Goal: Task Accomplishment & Management: Manage account settings

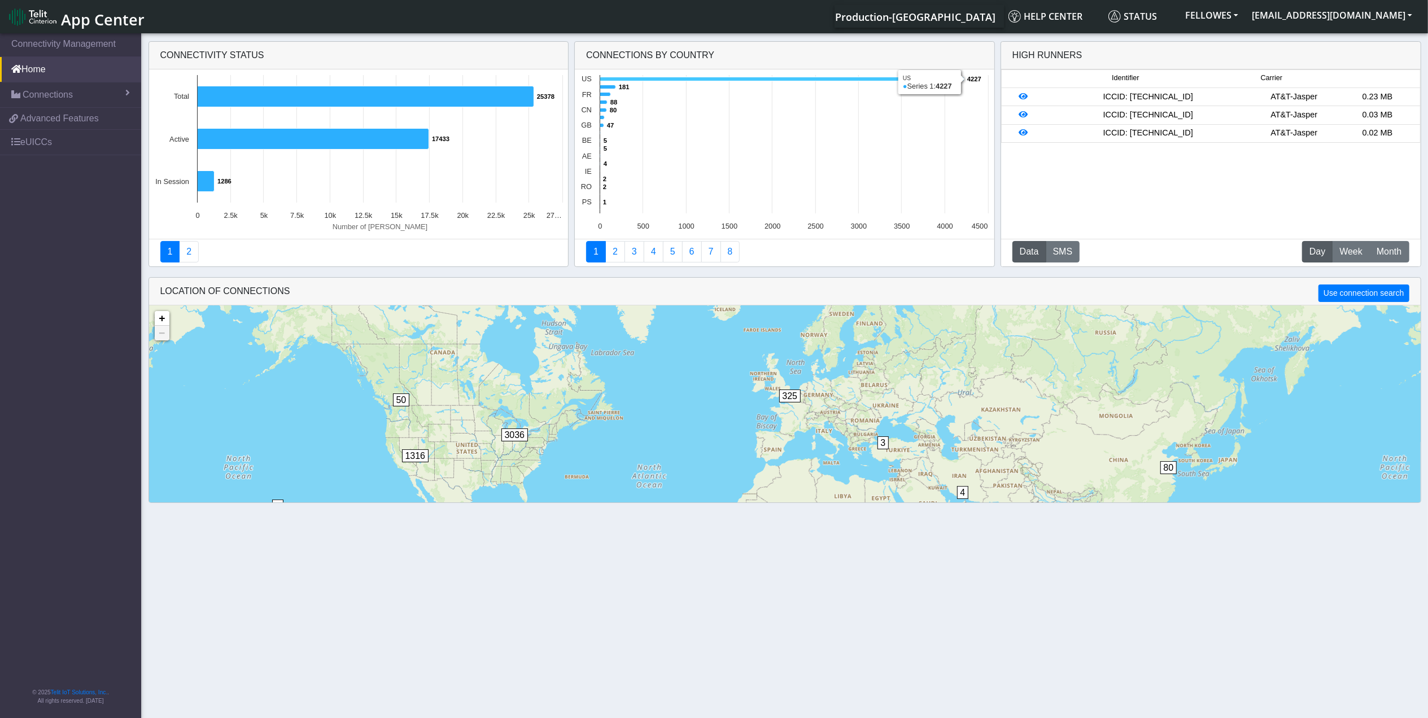
click at [626, 80] on icon at bounding box center [782, 79] width 364 height 4
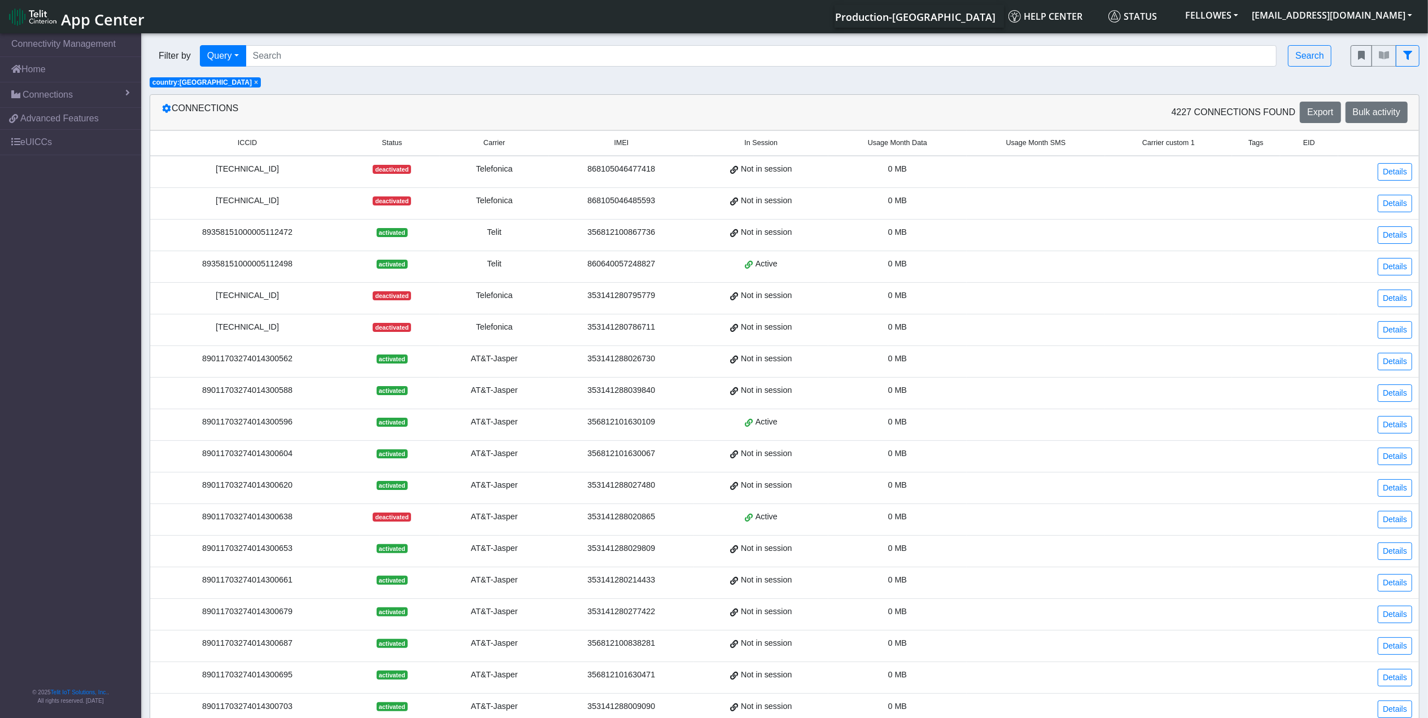
click at [896, 143] on span "Usage Month Data" at bounding box center [897, 143] width 59 height 11
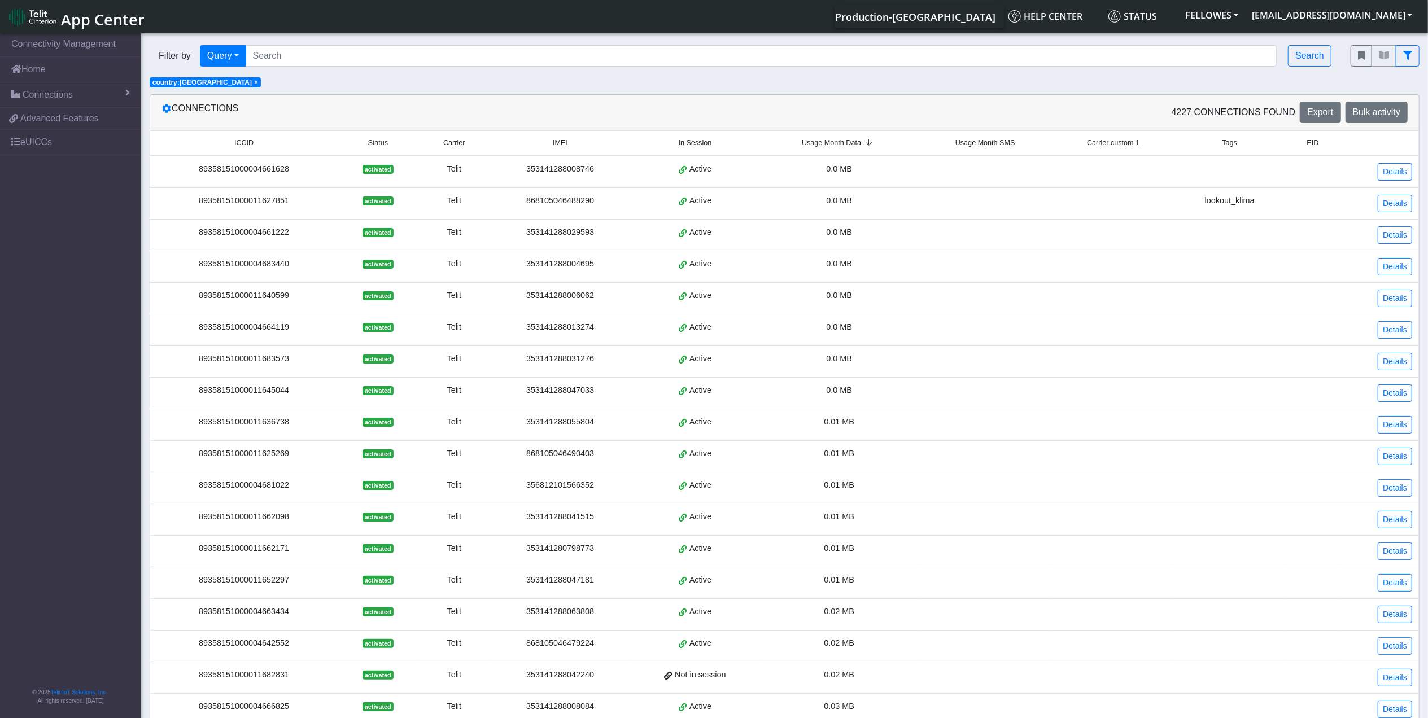
click at [847, 138] on span "Usage Month Data" at bounding box center [831, 143] width 59 height 11
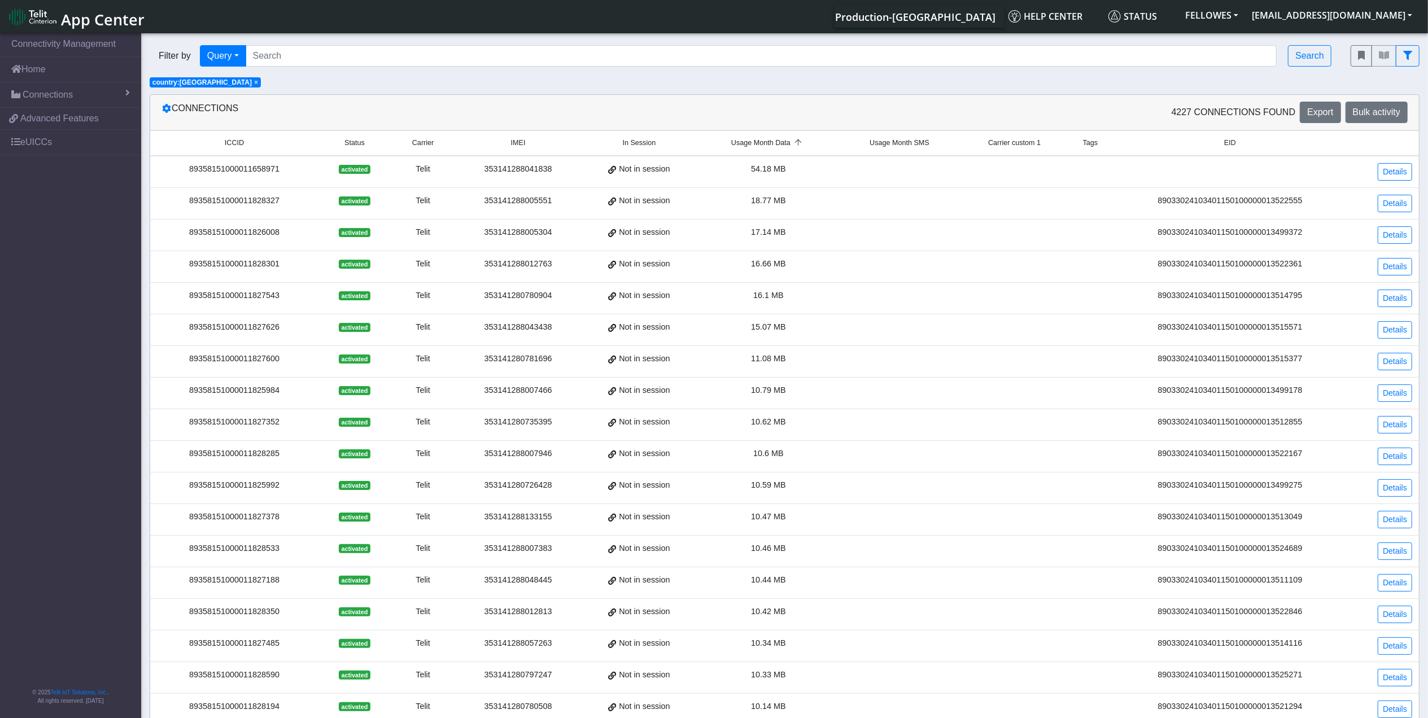
click at [776, 143] on span "Usage Month Data" at bounding box center [760, 143] width 59 height 11
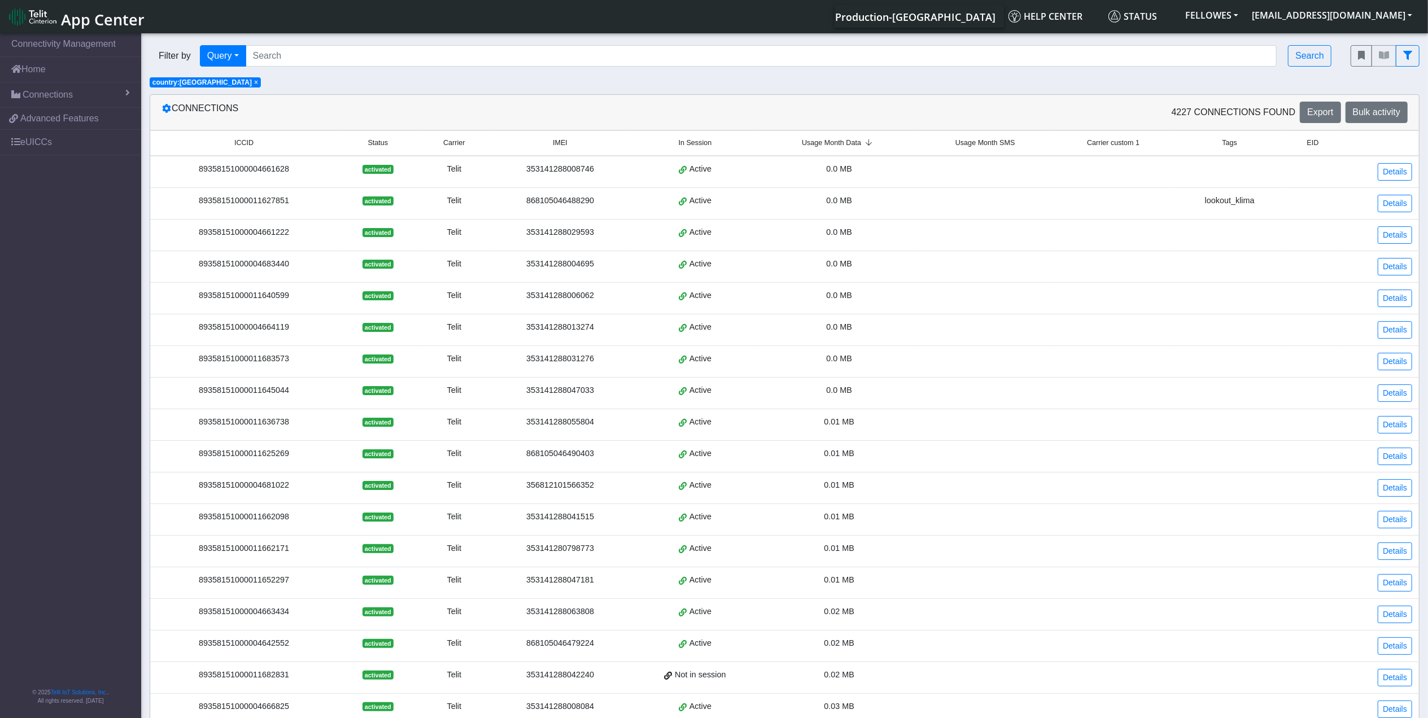
click at [820, 143] on span "Usage Month Data" at bounding box center [831, 143] width 59 height 11
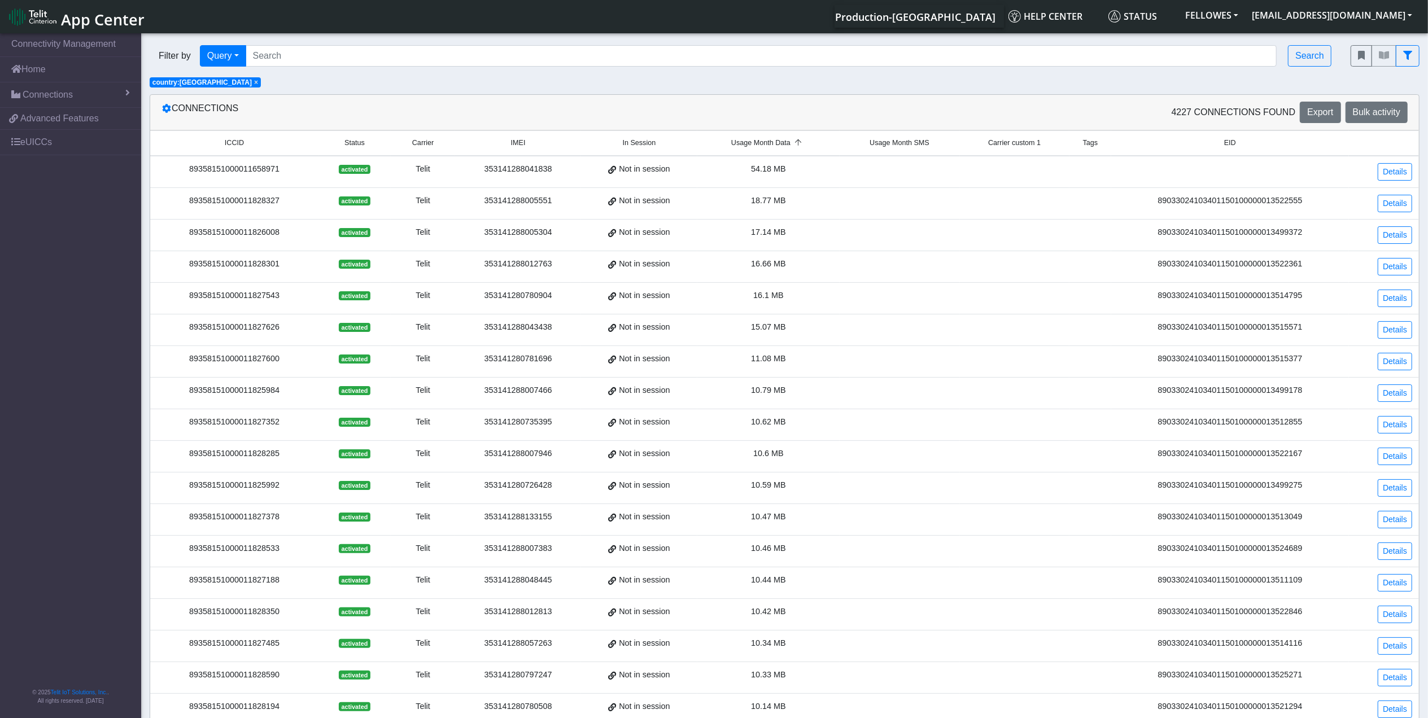
click at [324, 43] on div "Filter by Query Query In Session Not connected Tags Country Operator Search" at bounding box center [741, 56] width 1201 height 38
click at [330, 48] on input "Search..." at bounding box center [762, 55] width 1032 height 21
paste input "353141280784328"
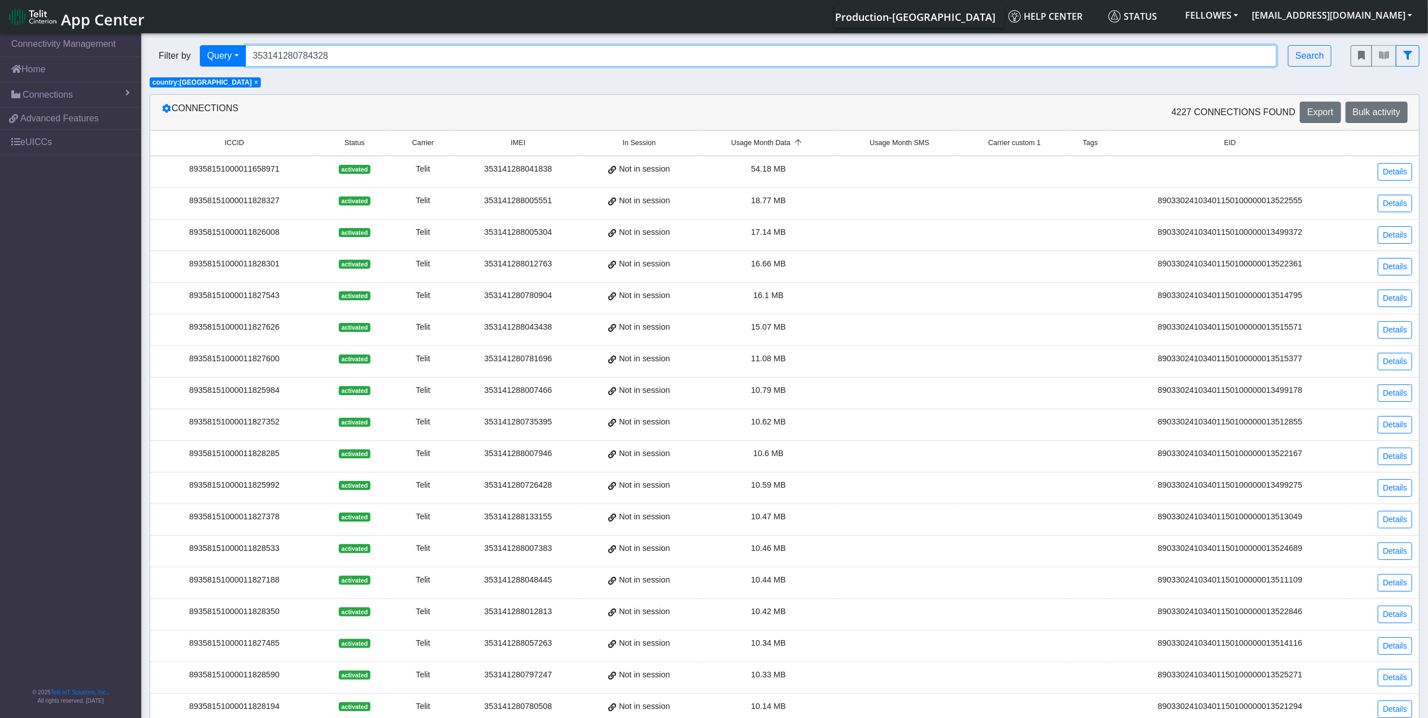
type input "353141280784328"
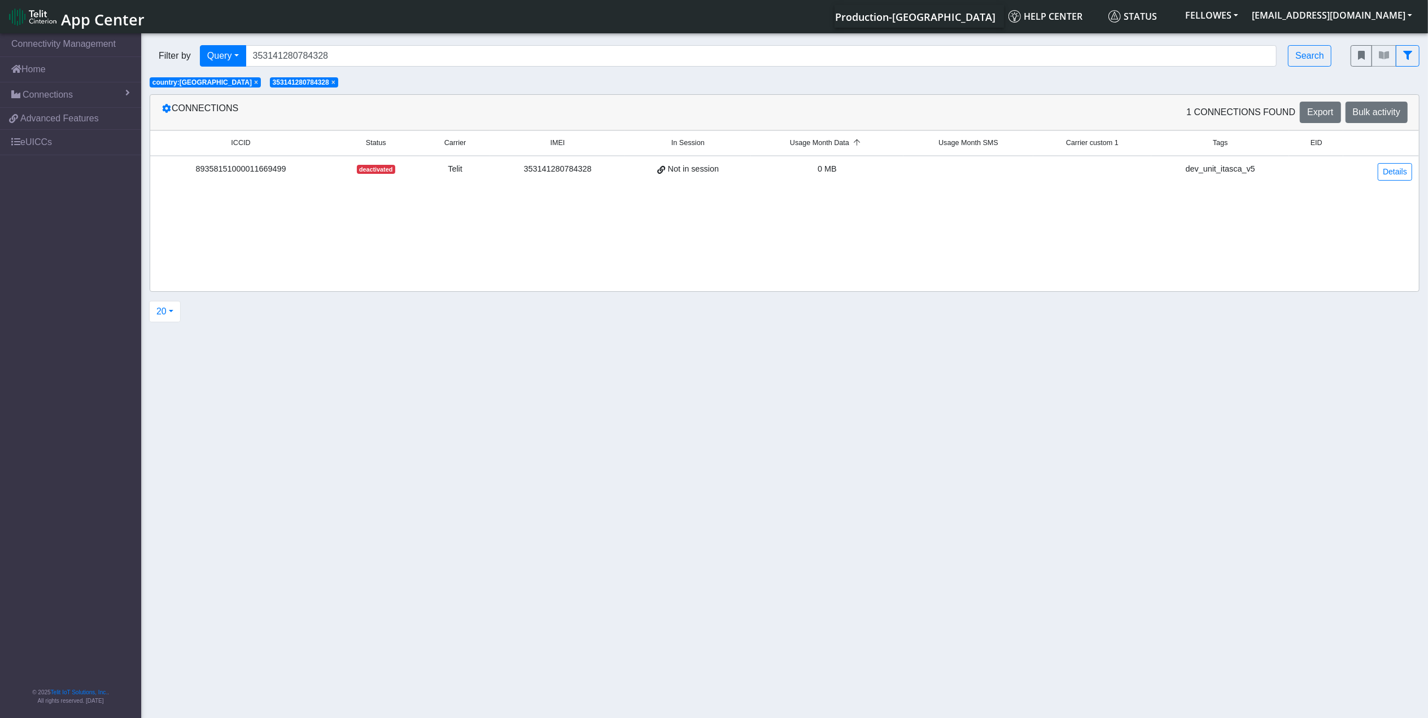
click at [188, 81] on span "× country:US" at bounding box center [205, 82] width 111 height 10
click at [1385, 170] on link "Details" at bounding box center [1395, 172] width 34 height 18
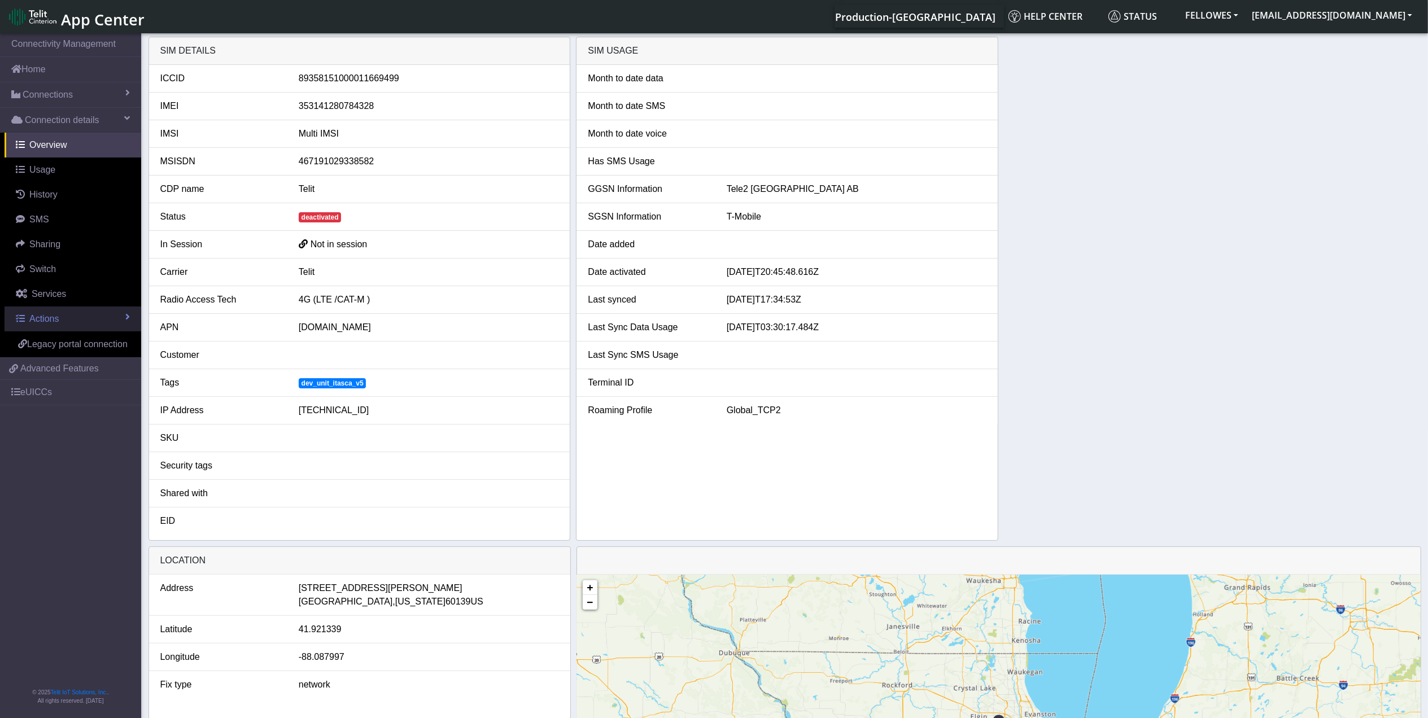
click at [68, 314] on link "Actions" at bounding box center [73, 319] width 137 height 25
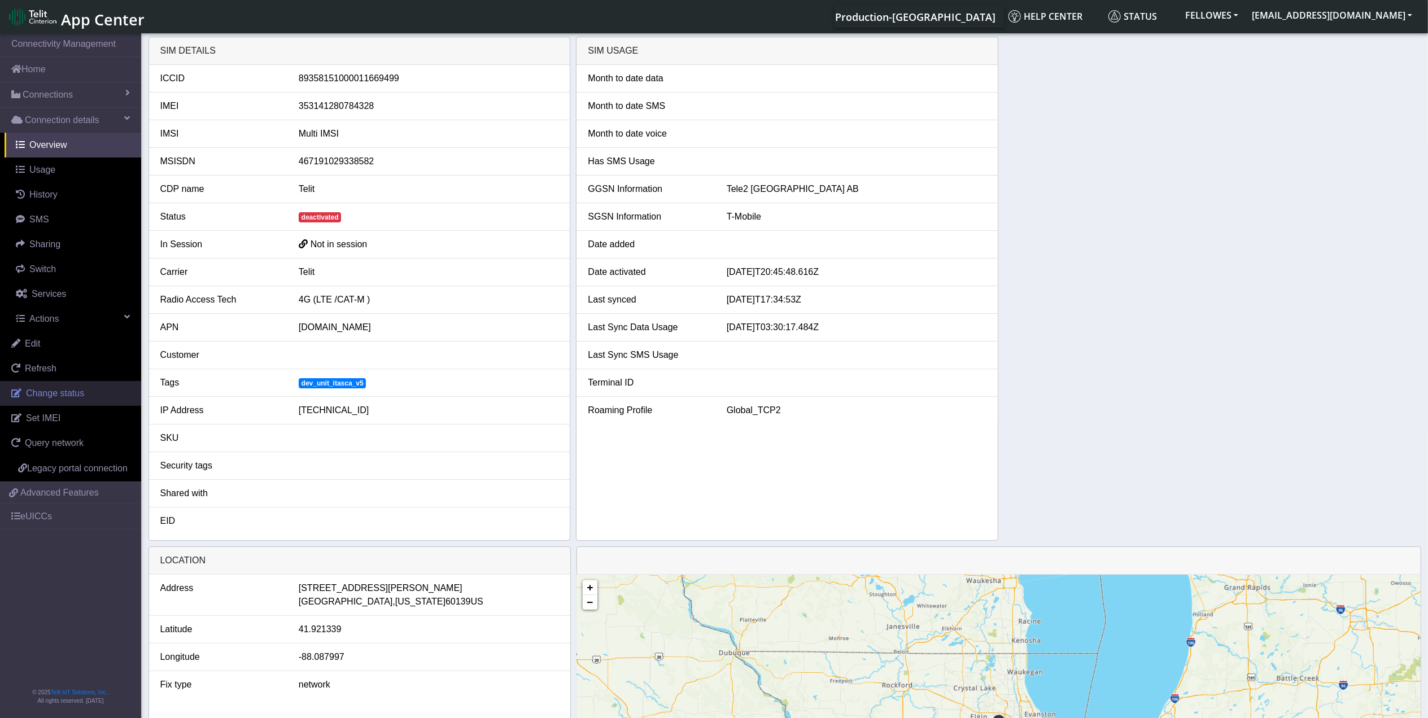
click at [64, 398] on span "Change status" at bounding box center [55, 394] width 58 height 10
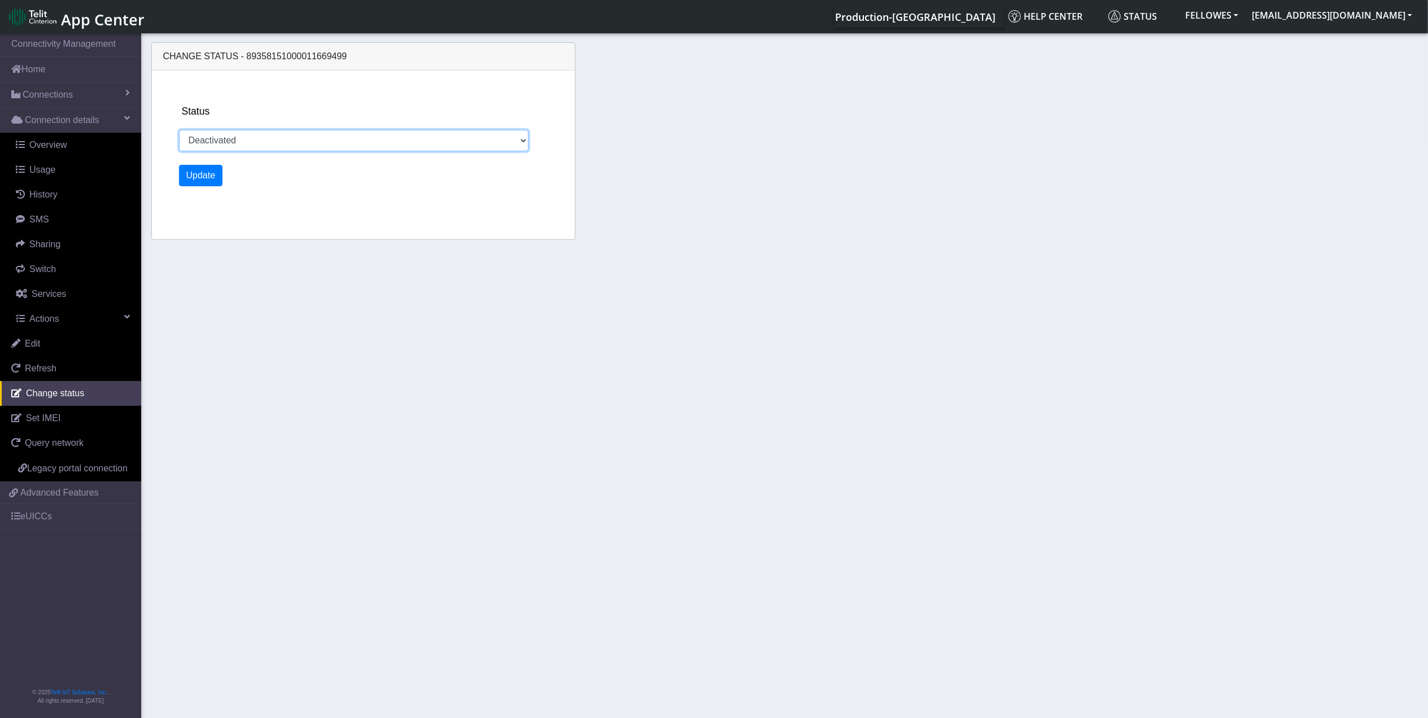
click at [228, 138] on select "Activated Deactivated" at bounding box center [354, 140] width 350 height 21
select select "activated"
click at [179, 130] on select "Activated Deactivated" at bounding box center [354, 140] width 350 height 21
click at [201, 170] on button "Update" at bounding box center [201, 175] width 44 height 21
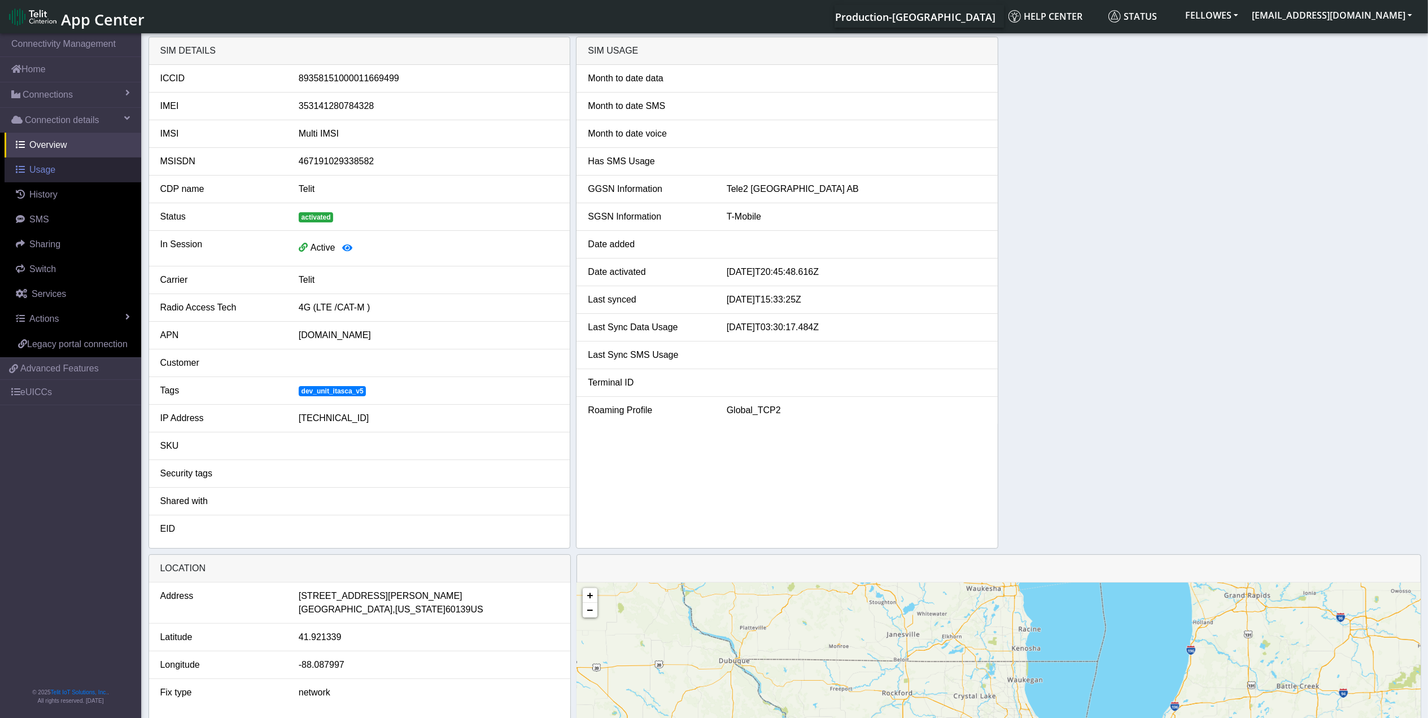
click at [50, 174] on span "Usage" at bounding box center [42, 170] width 26 height 10
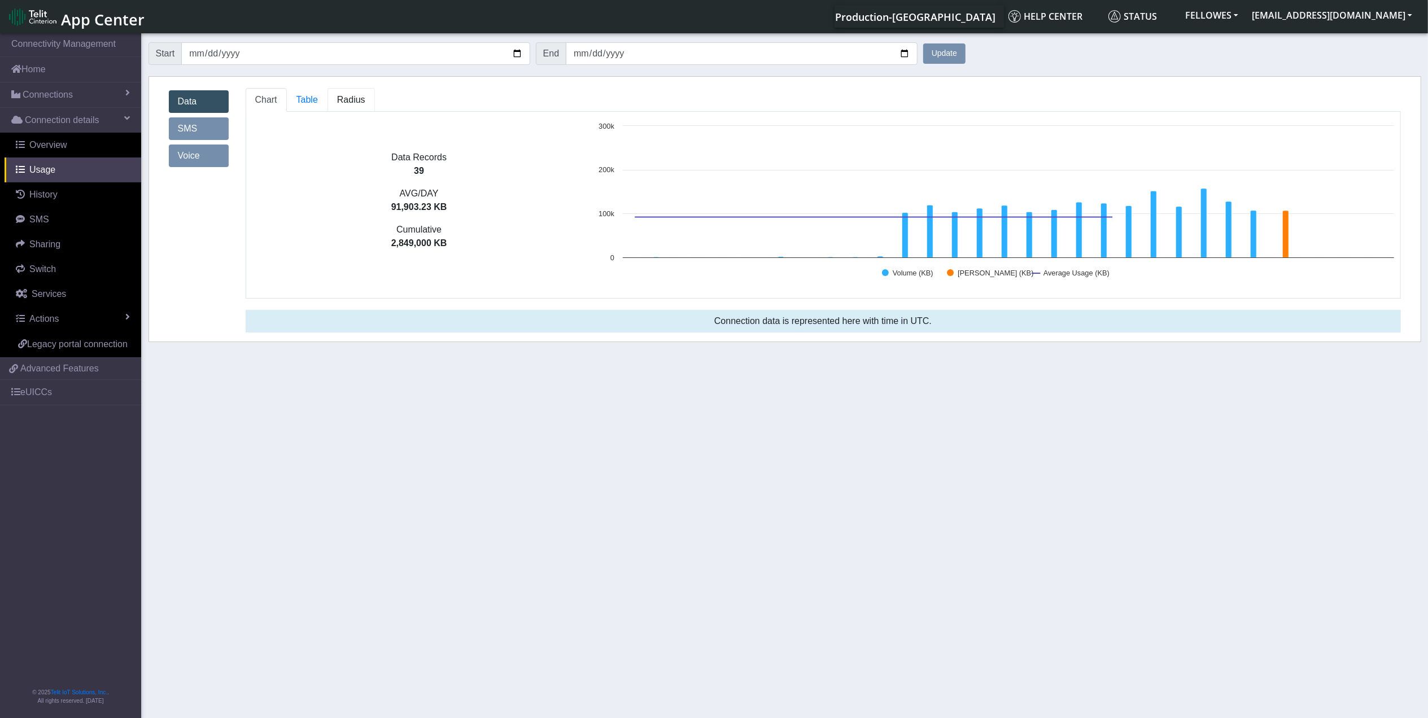
click at [356, 93] on link "Radius" at bounding box center [351, 100] width 47 height 24
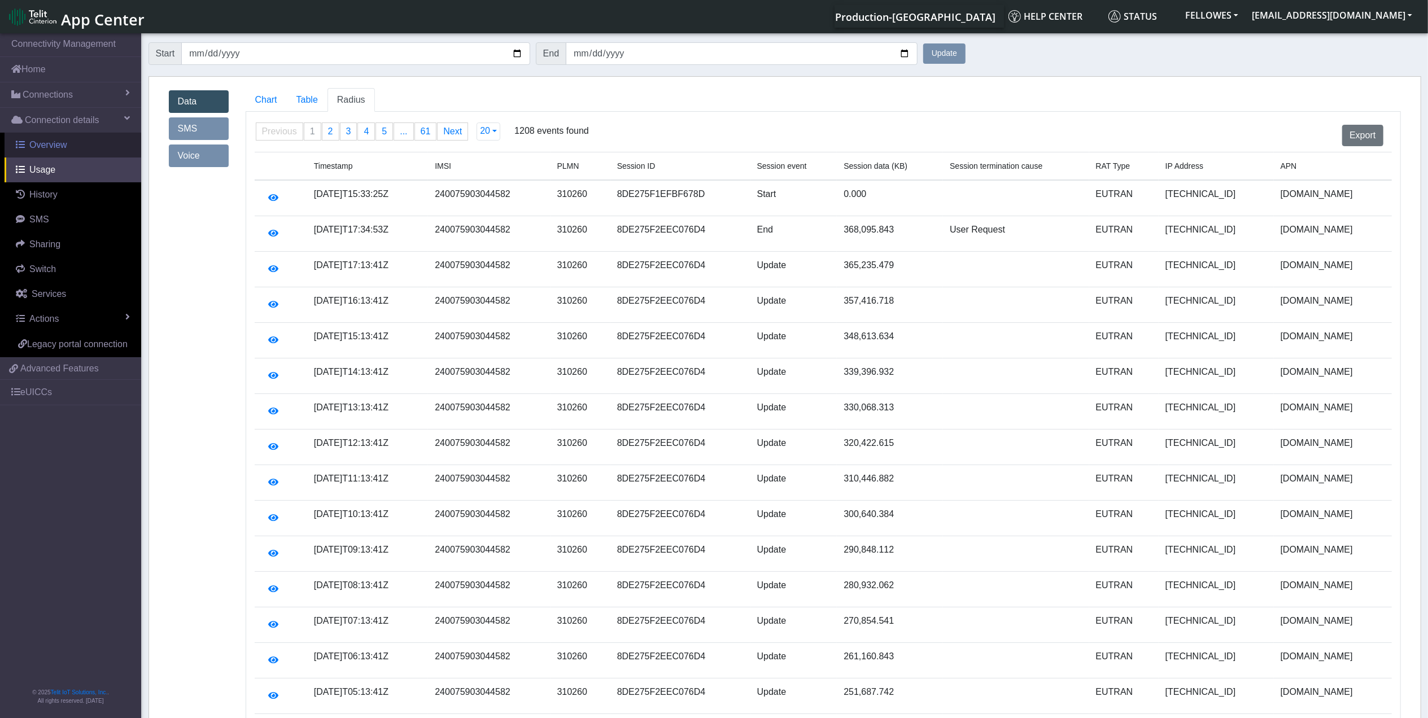
click at [50, 147] on span "Overview" at bounding box center [48, 145] width 38 height 10
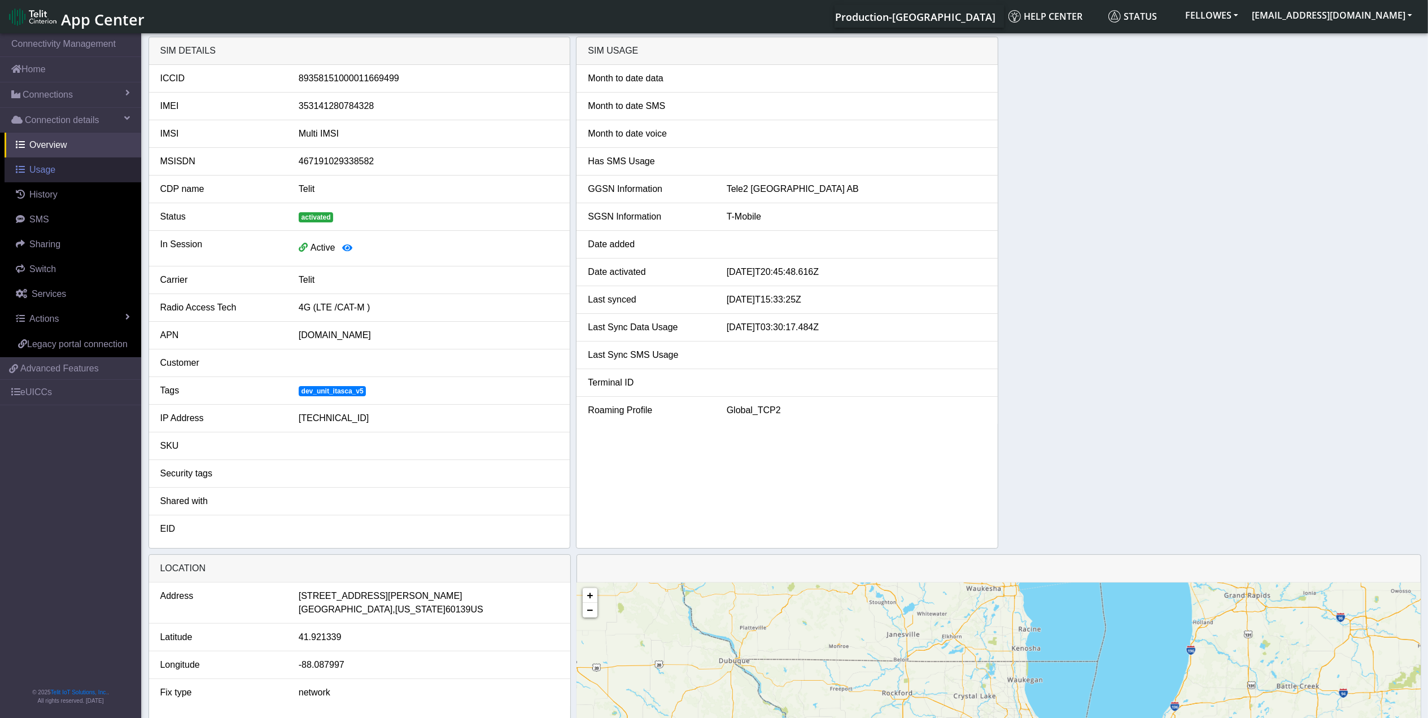
click at [62, 171] on link "Usage" at bounding box center [73, 170] width 137 height 25
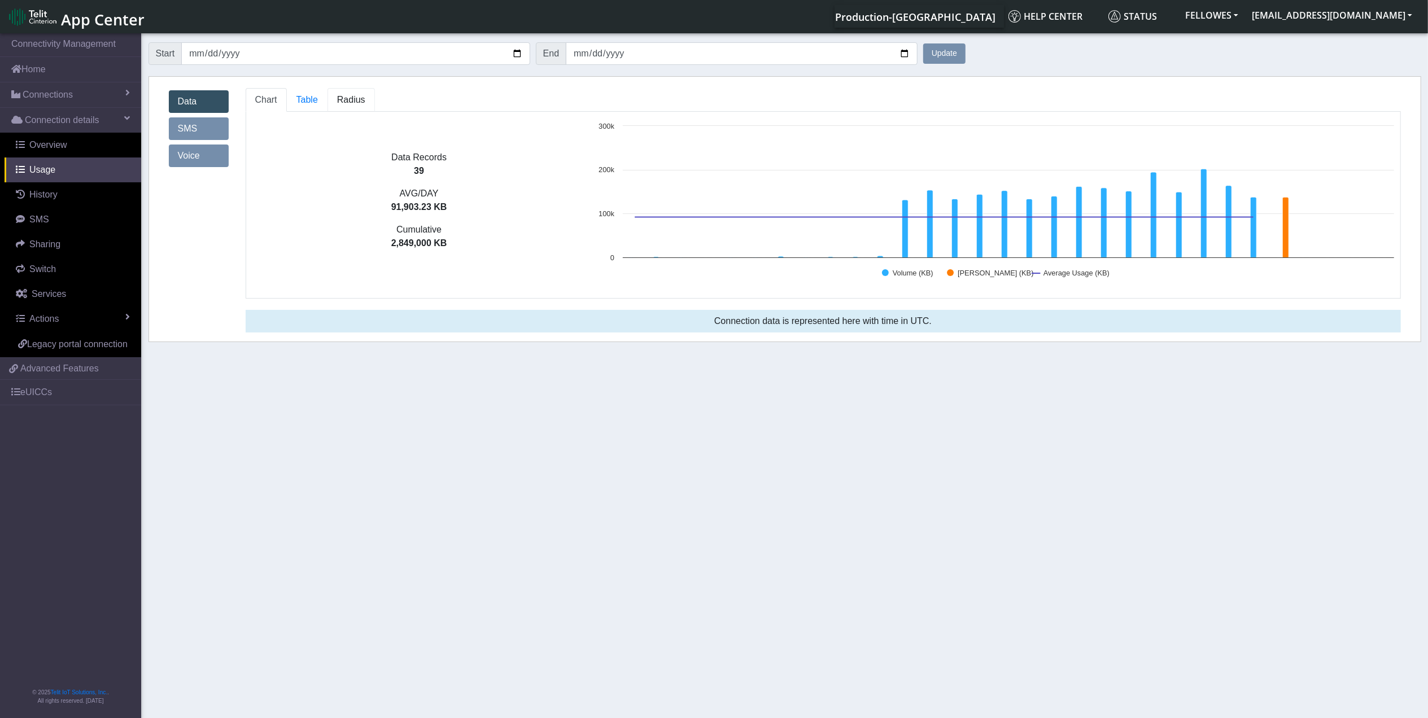
click at [352, 96] on span "Radius" at bounding box center [351, 100] width 28 height 10
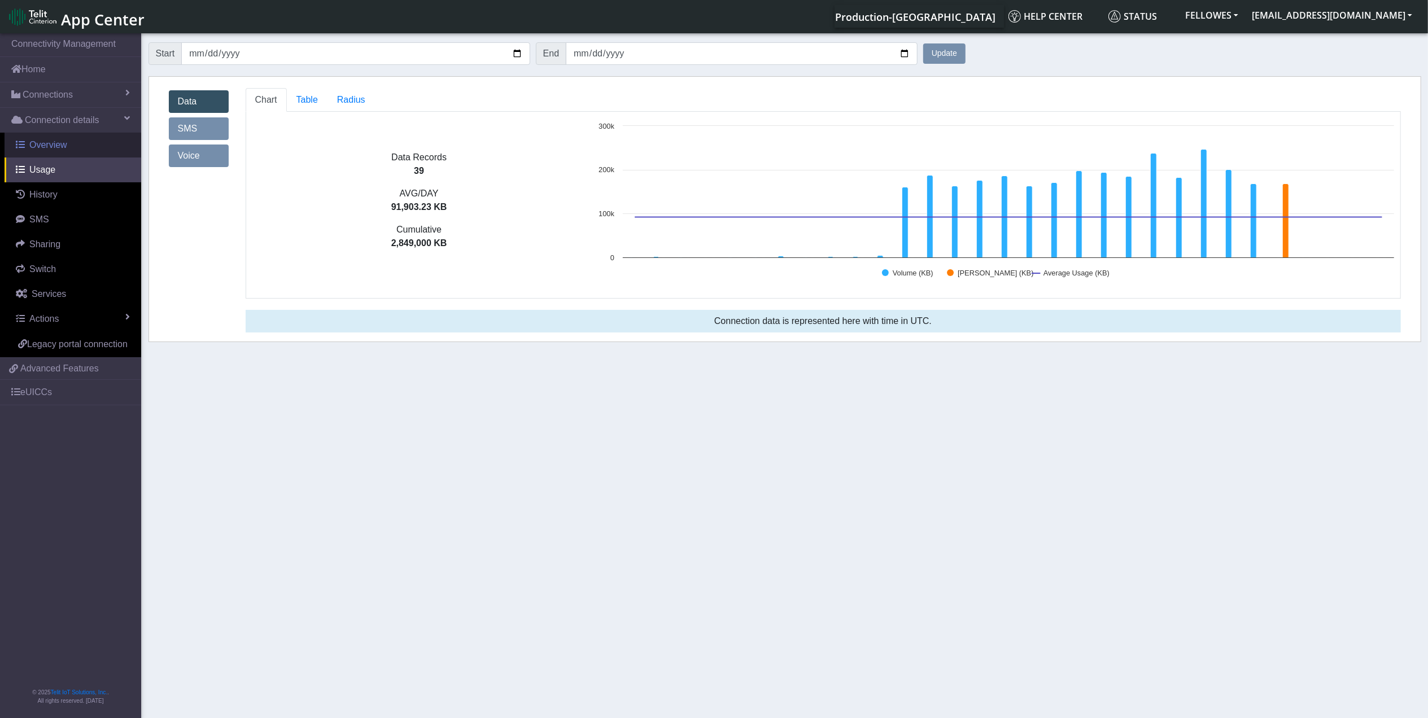
click at [67, 147] on link "Overview" at bounding box center [73, 145] width 137 height 25
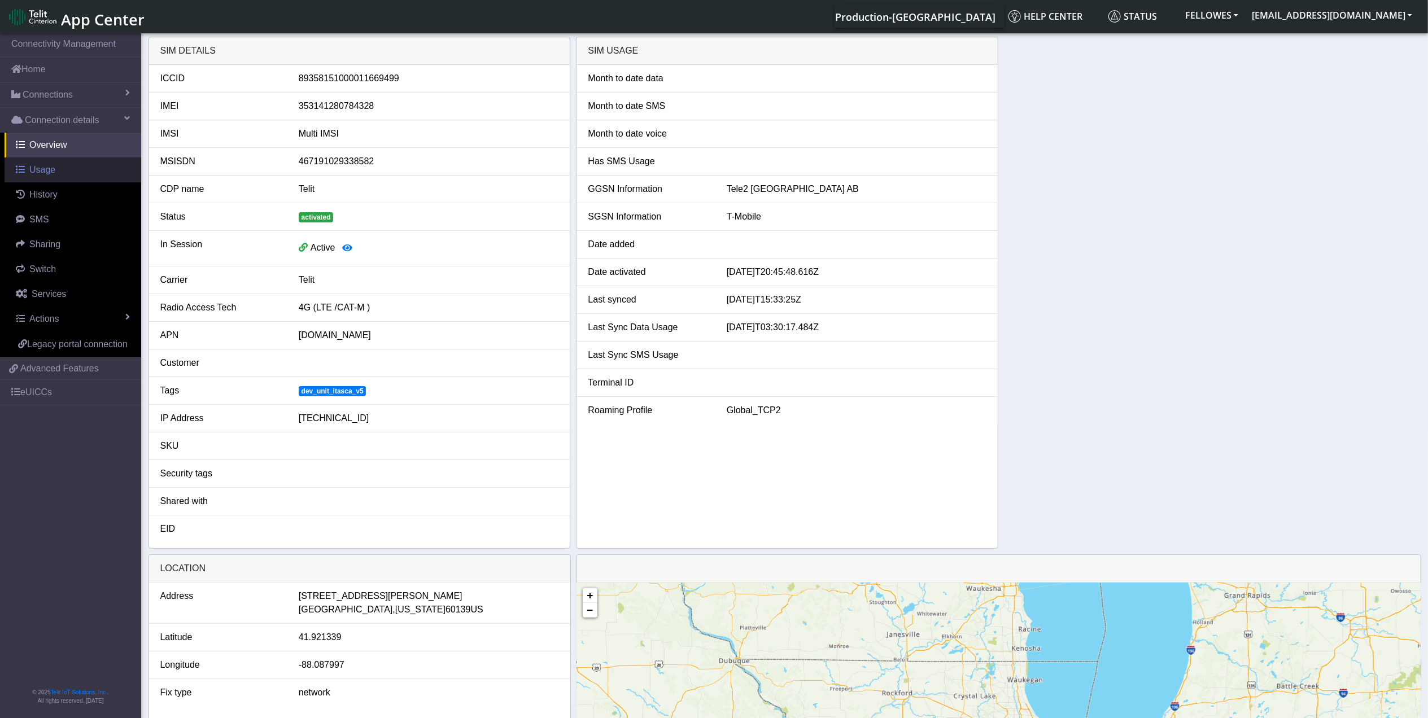
click at [46, 174] on span "Usage" at bounding box center [42, 170] width 26 height 10
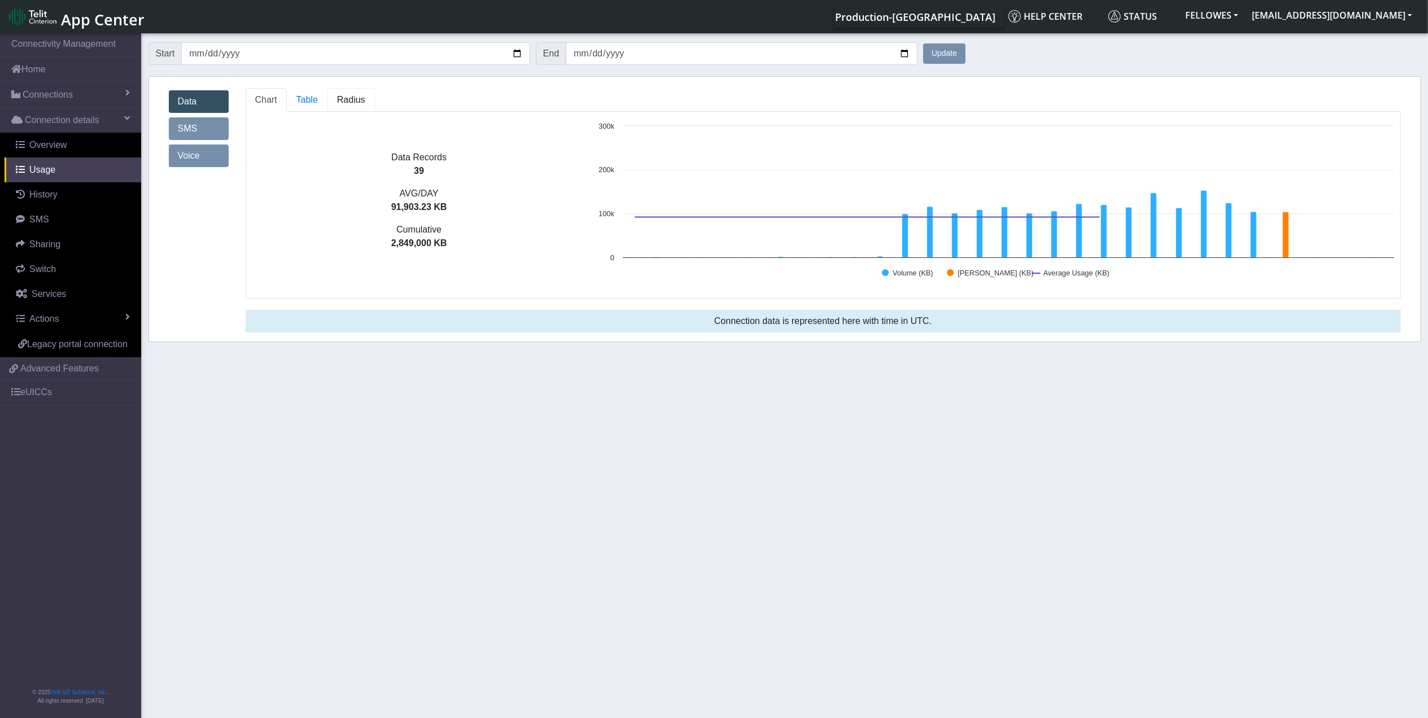
click at [335, 101] on link "Radius" at bounding box center [351, 100] width 47 height 24
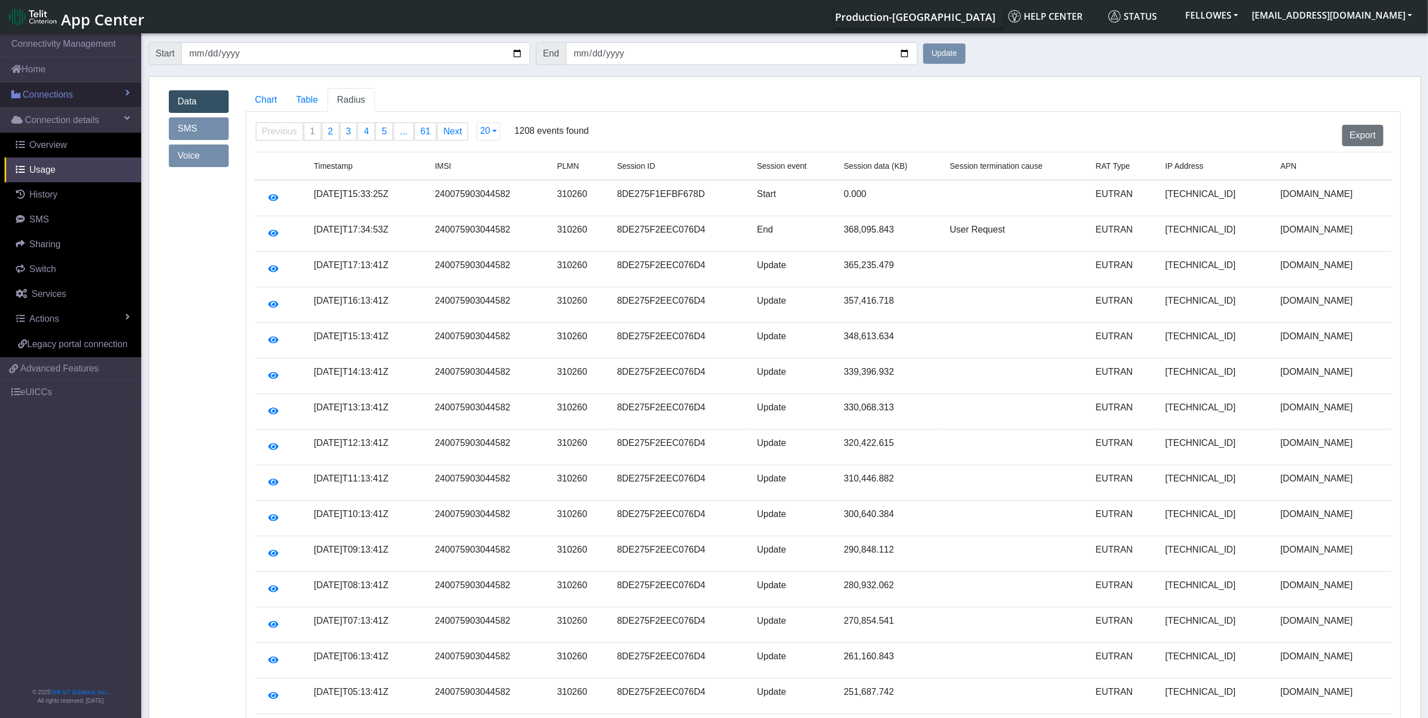
click at [79, 98] on link "Connections" at bounding box center [70, 94] width 141 height 25
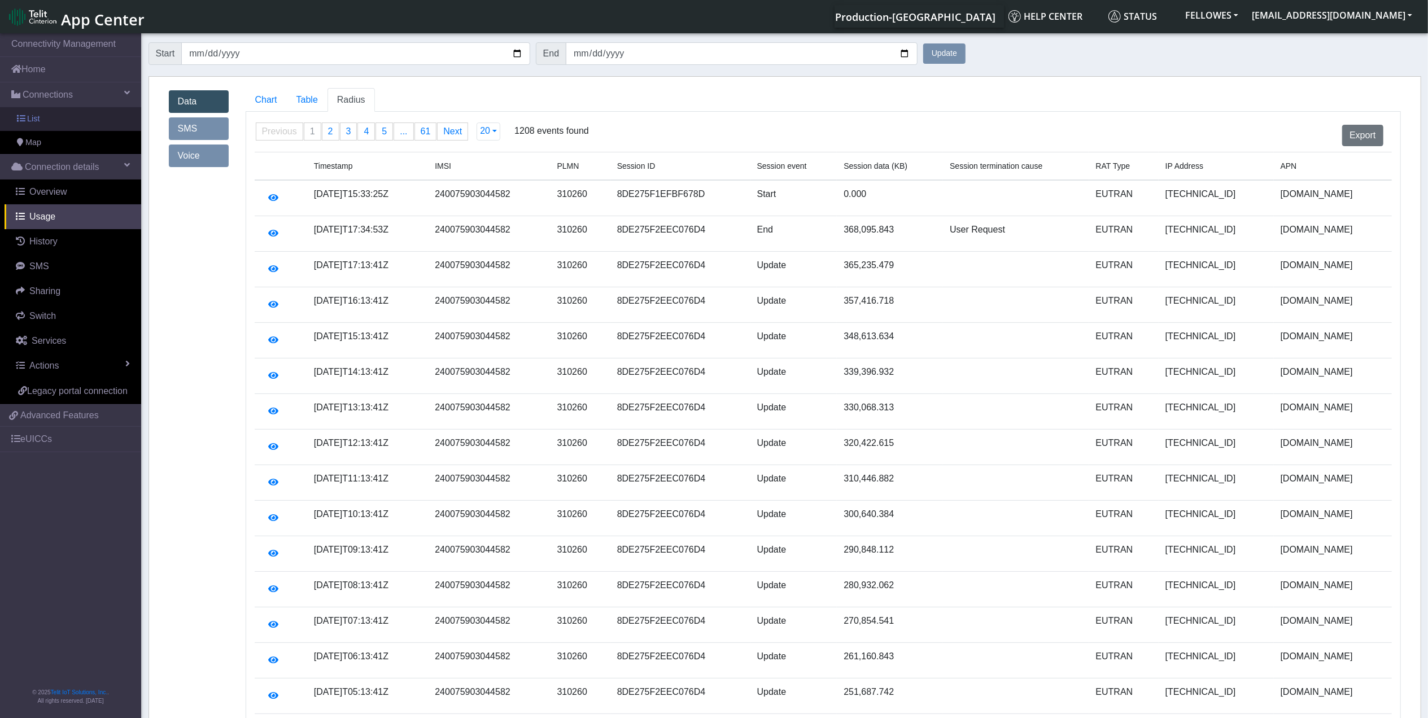
click at [113, 125] on link "List" at bounding box center [70, 119] width 141 height 24
